Goal: Navigation & Orientation: Understand site structure

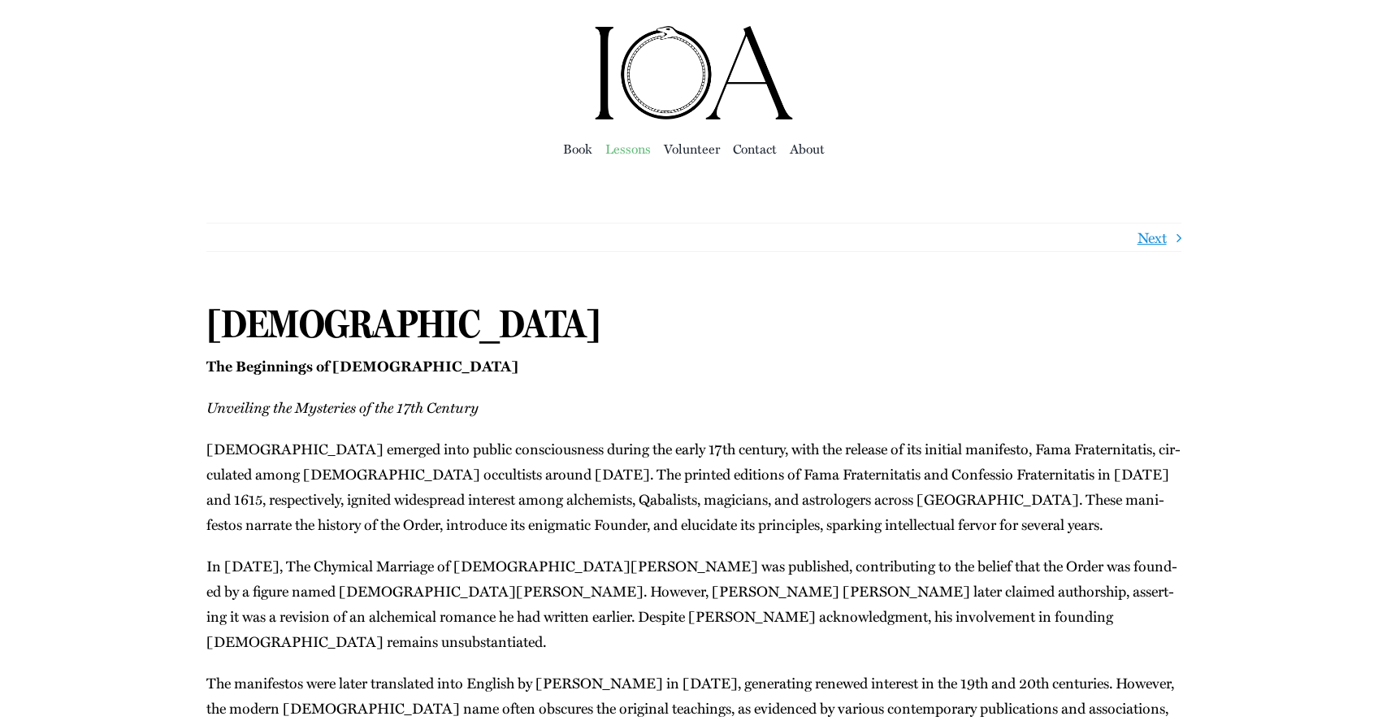
click at [621, 141] on span "Lessons" at bounding box center [629, 148] width 46 height 23
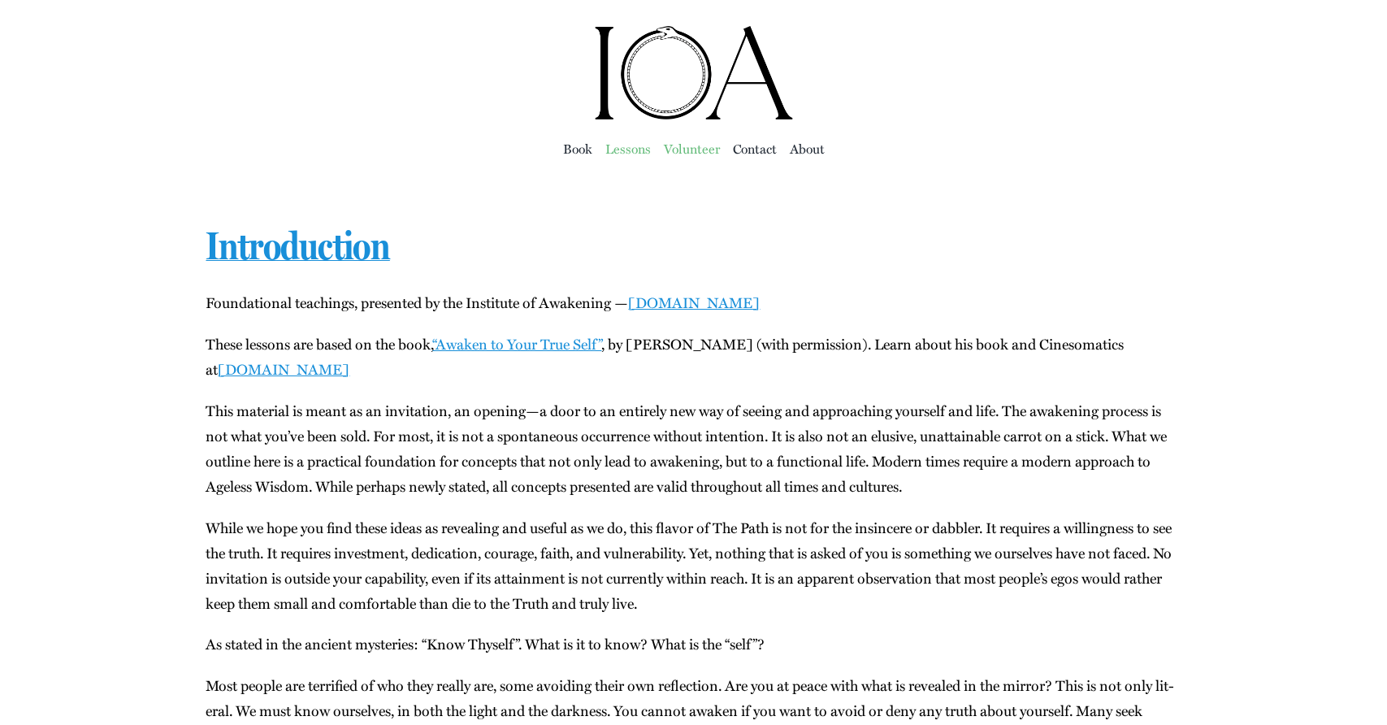
click at [684, 142] on span "Vol­un­teer" at bounding box center [692, 148] width 56 height 23
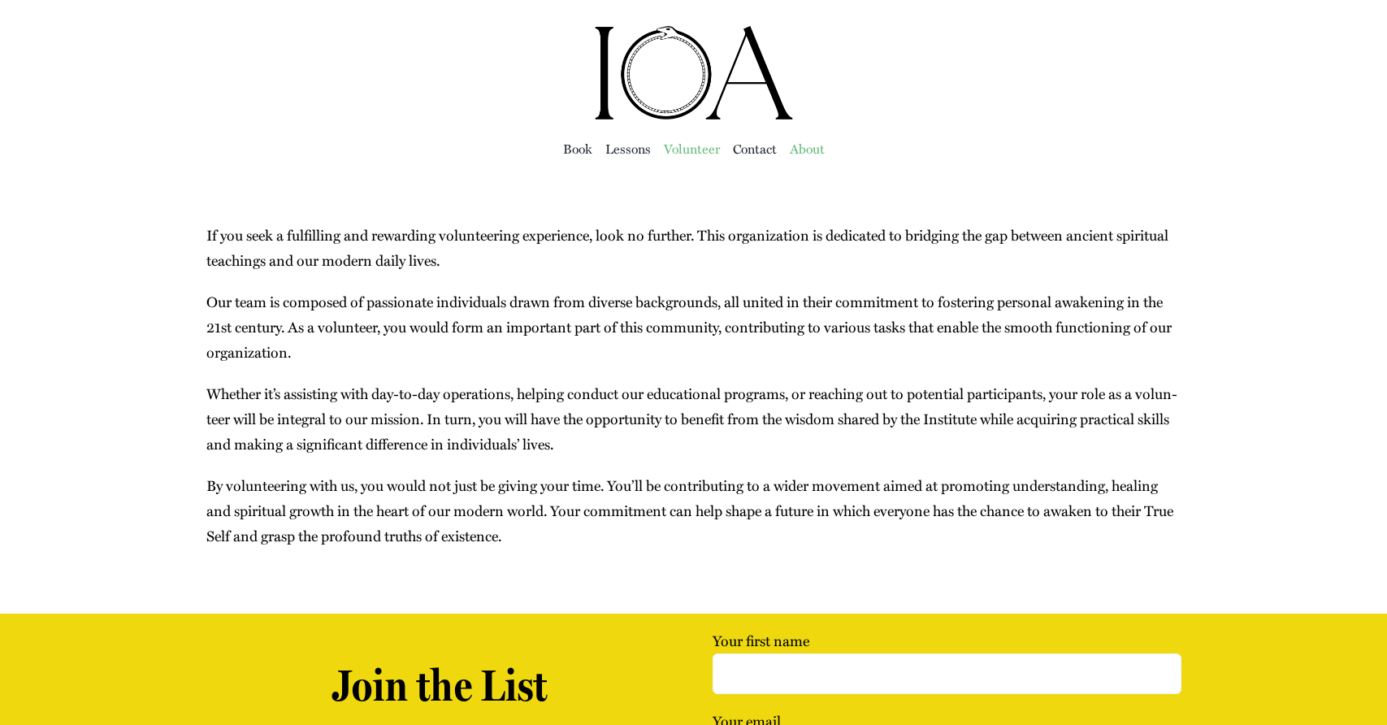
click at [809, 145] on span "About" at bounding box center [807, 148] width 35 height 23
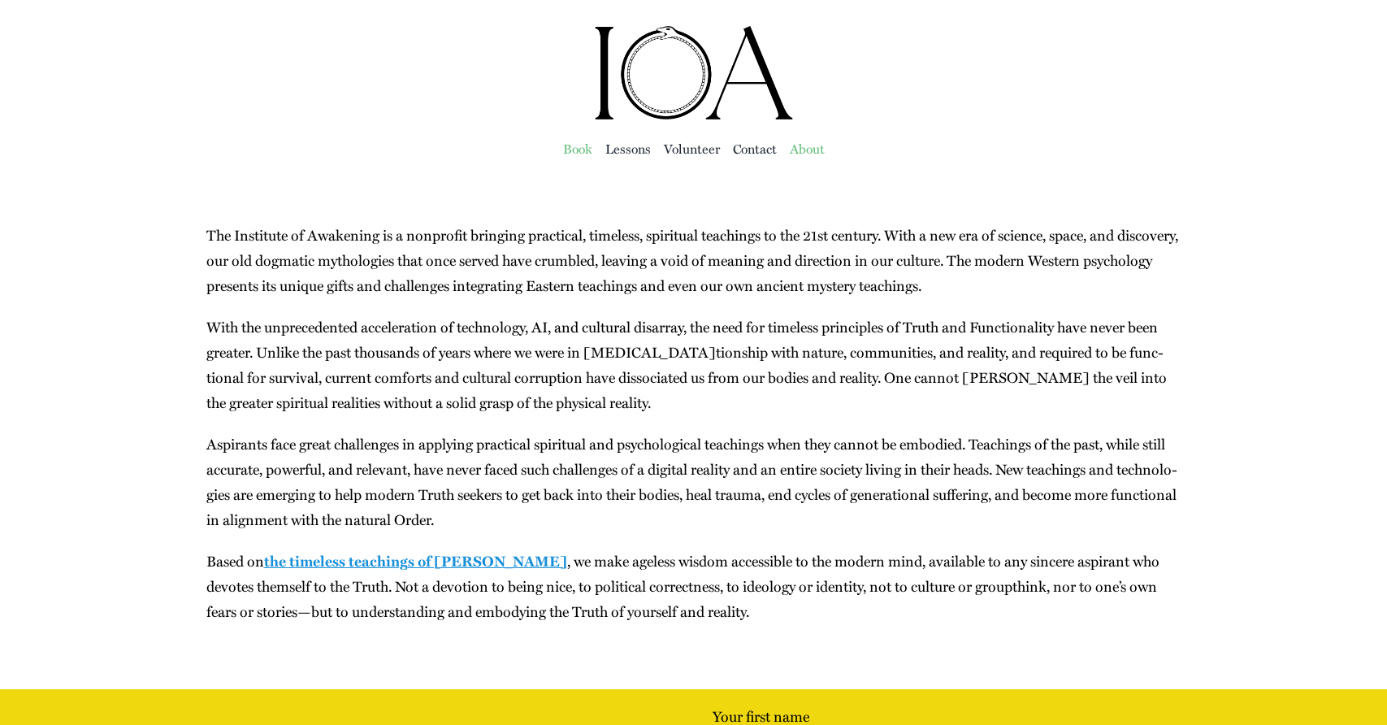
click at [575, 145] on span "Book" at bounding box center [577, 148] width 29 height 23
